Goal: Transaction & Acquisition: Obtain resource

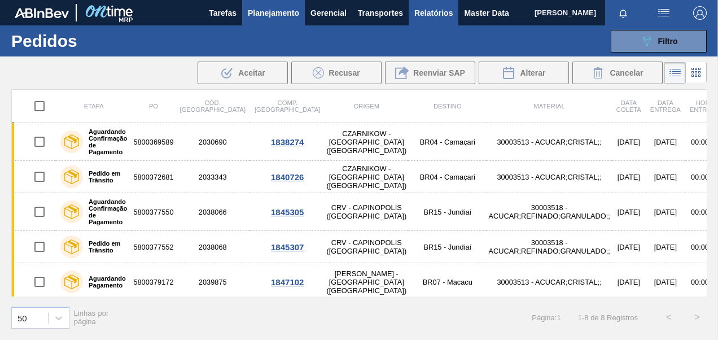
click at [428, 17] on span "Relatórios" at bounding box center [433, 13] width 38 height 14
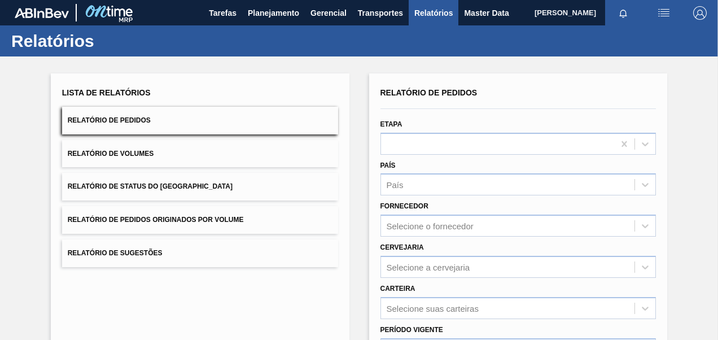
click at [167, 219] on span "Relatório de Pedidos Originados por Volume" at bounding box center [156, 219] width 176 height 8
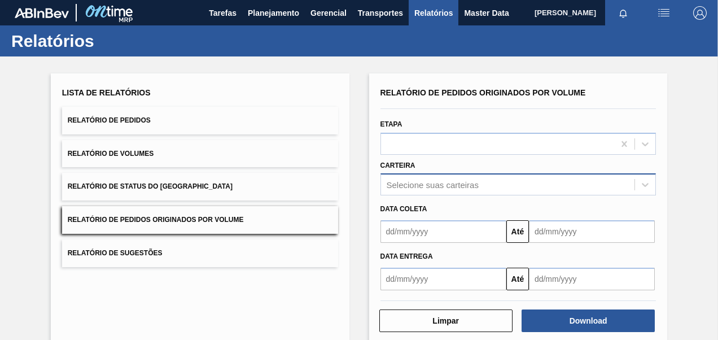
scroll to position [52, 0]
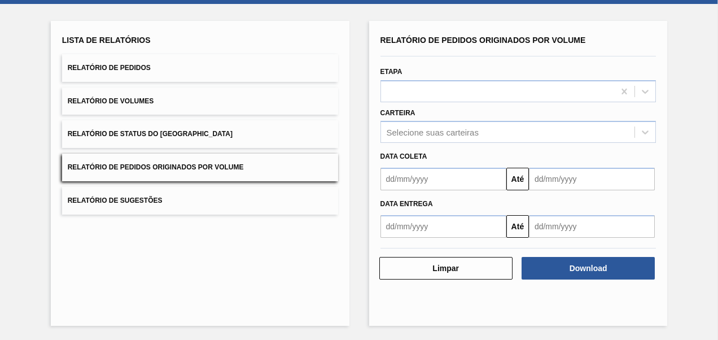
click at [452, 143] on div "Data [PERSON_NAME] Até" at bounding box center [518, 166] width 285 height 47
click at [447, 138] on div "Selecione suas carteiras" at bounding box center [508, 132] width 254 height 16
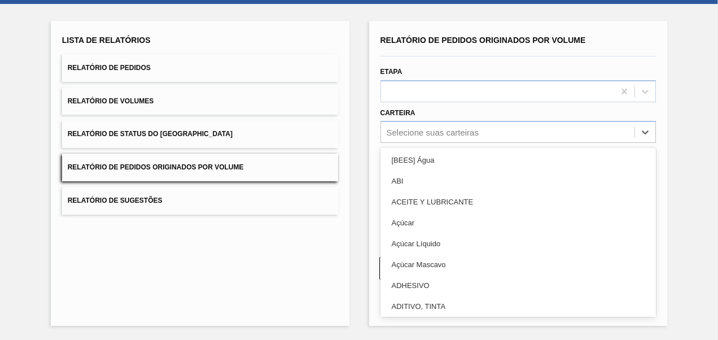
click at [428, 223] on div "Açúcar" at bounding box center [518, 222] width 276 height 21
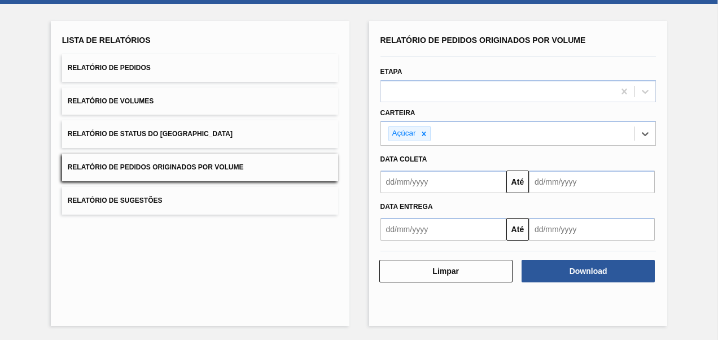
click at [426, 185] on input "text" at bounding box center [443, 181] width 126 height 23
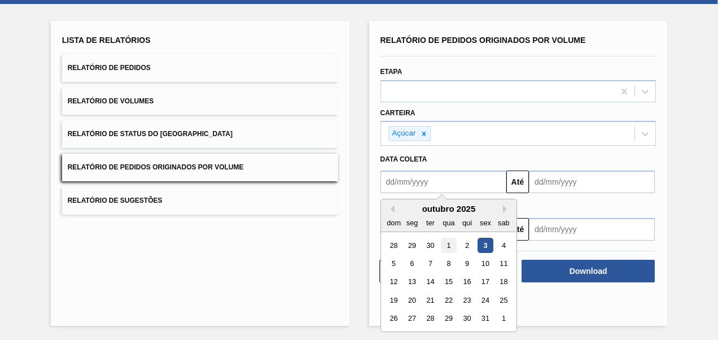
click at [451, 244] on div "1" at bounding box center [448, 244] width 15 height 15
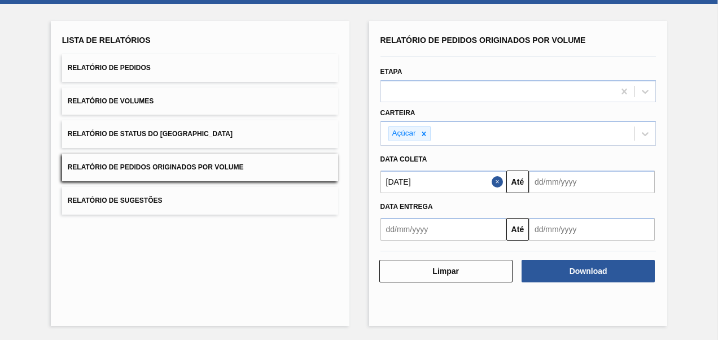
click at [465, 181] on input "[DATE]" at bounding box center [443, 181] width 126 height 23
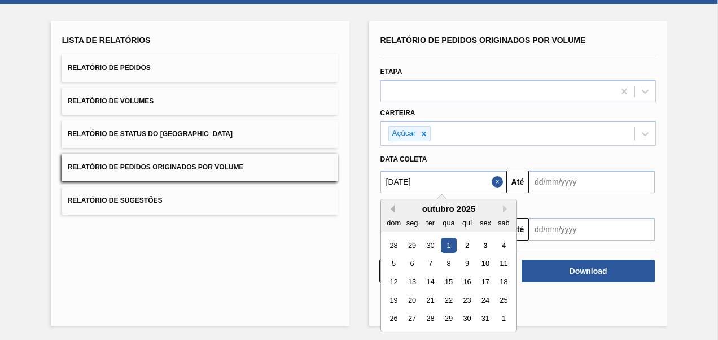
click at [389, 207] on button "Previous Month" at bounding box center [390, 209] width 8 height 8
drag, startPoint x: 416, startPoint y: 244, endPoint x: 420, endPoint y: 235, distance: 10.4
click at [416, 243] on div "1" at bounding box center [411, 244] width 15 height 15
type input "[DATE]"
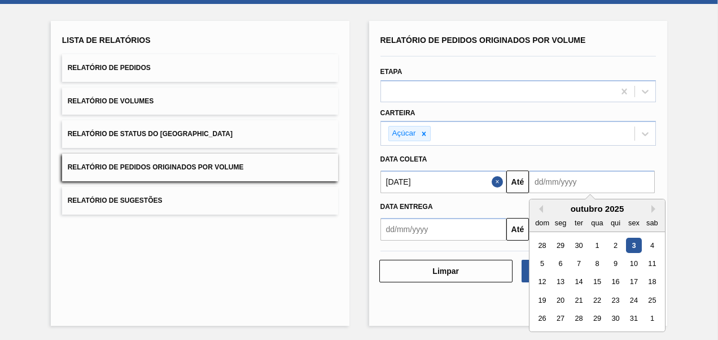
click at [557, 186] on input "text" at bounding box center [592, 181] width 126 height 23
click at [554, 260] on div "6" at bounding box center [559, 263] width 15 height 15
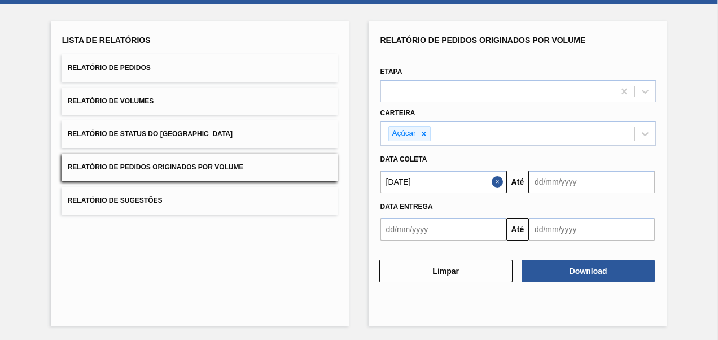
type input "[DATE]"
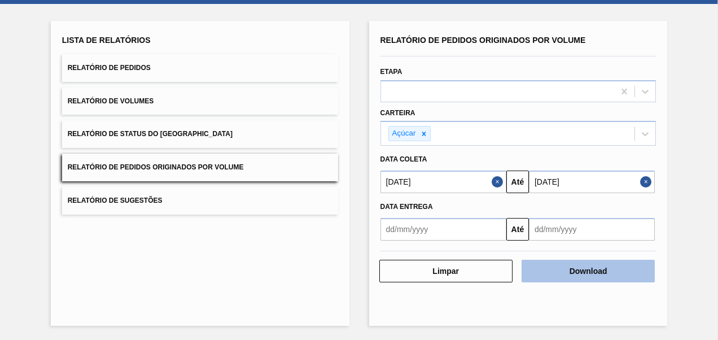
click at [560, 269] on button "Download" at bounding box center [587, 270] width 133 height 23
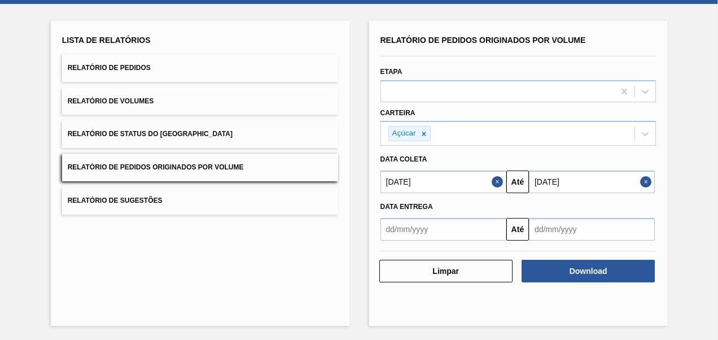
scroll to position [0, 0]
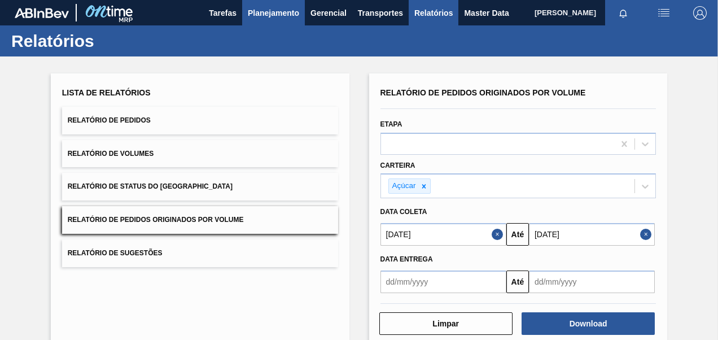
click at [262, 16] on span "Planejamento" at bounding box center [273, 13] width 51 height 14
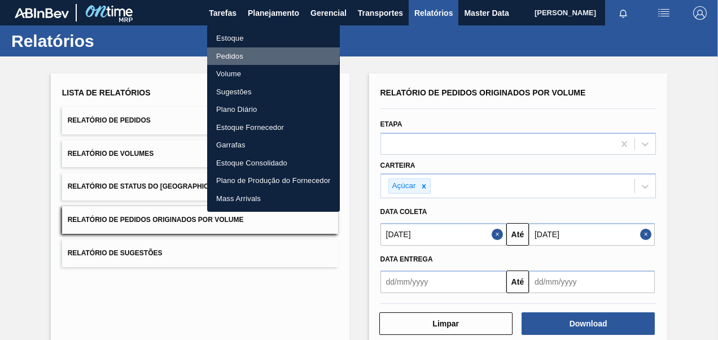
click at [236, 51] on li "Pedidos" at bounding box center [273, 56] width 133 height 18
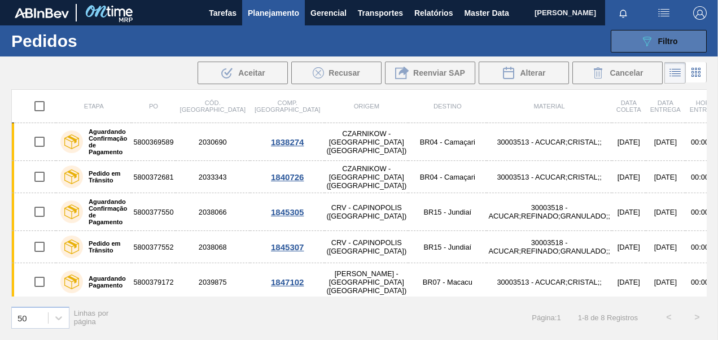
click at [657, 38] on div "089F7B8B-B2A5-4AFE-B5C0-19BA573D28AC Filtro" at bounding box center [659, 41] width 38 height 14
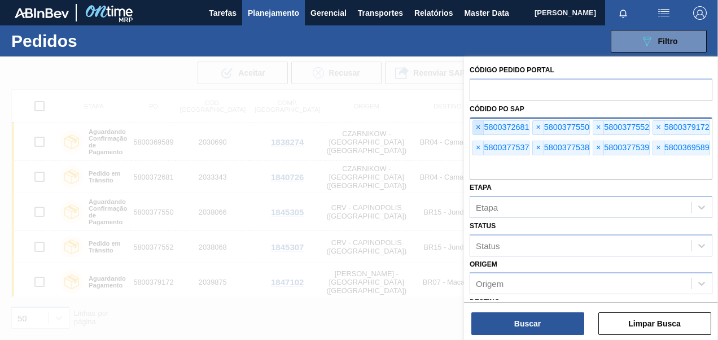
click at [478, 127] on span "×" at bounding box center [478, 128] width 11 height 14
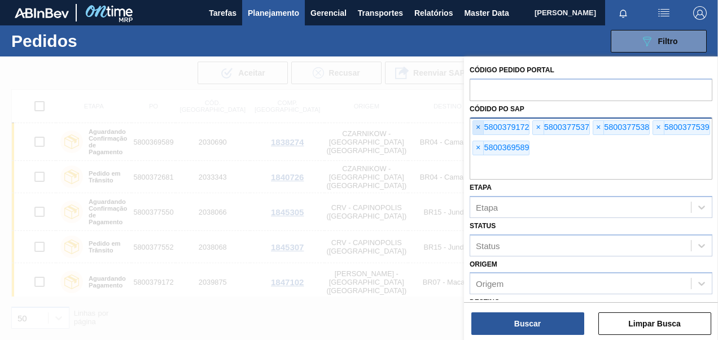
click at [478, 127] on span "×" at bounding box center [478, 128] width 11 height 14
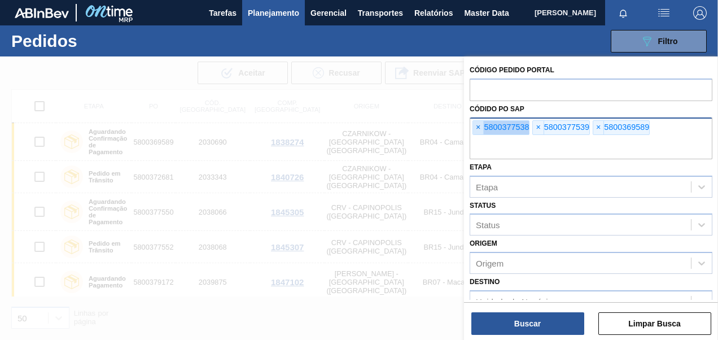
click at [478, 127] on span "×" at bounding box center [478, 128] width 11 height 14
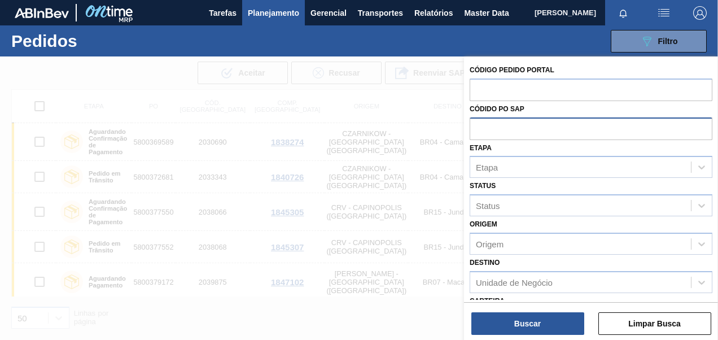
click at [478, 127] on input "text" at bounding box center [590, 127] width 243 height 21
paste input "text"
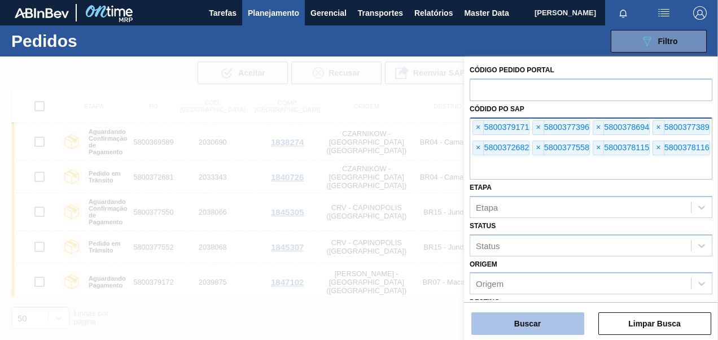
click at [536, 323] on button "Buscar" at bounding box center [527, 323] width 113 height 23
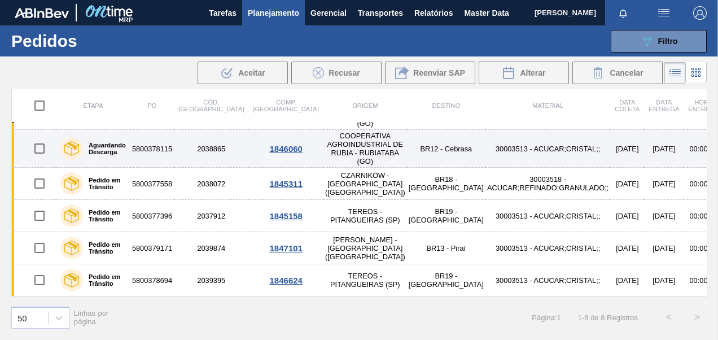
scroll to position [44, 0]
